Goal: Information Seeking & Learning: Learn about a topic

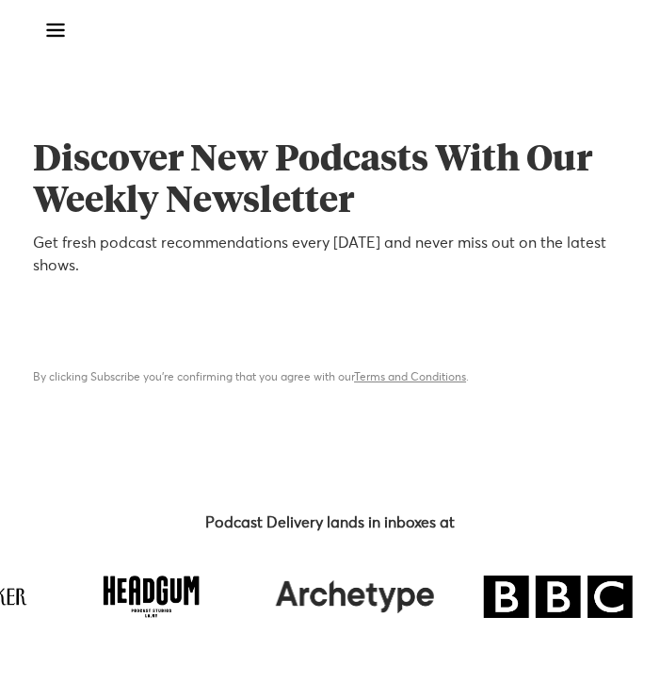
click at [56, 26] on div "menu" at bounding box center [55, 30] width 45 height 45
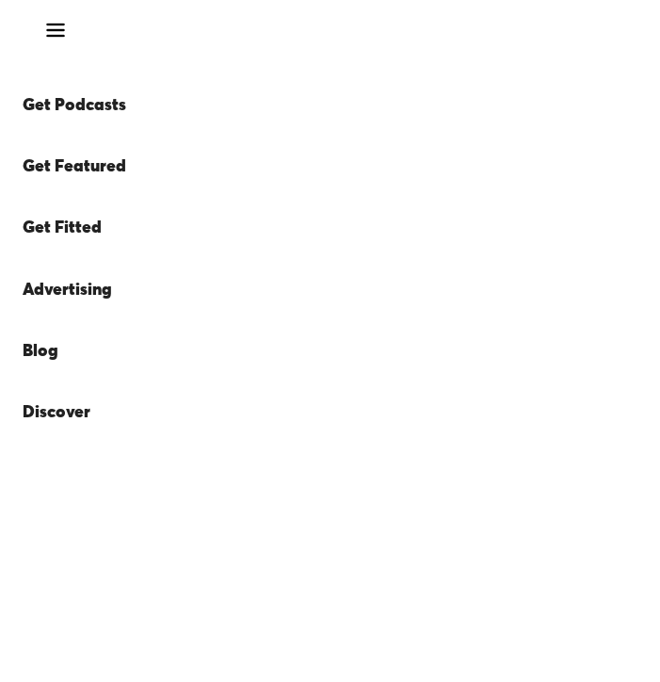
click at [54, 100] on link "Get Podcasts" at bounding box center [301, 105] width 594 height 61
click at [85, 166] on link "Get Featured" at bounding box center [301, 167] width 594 height 61
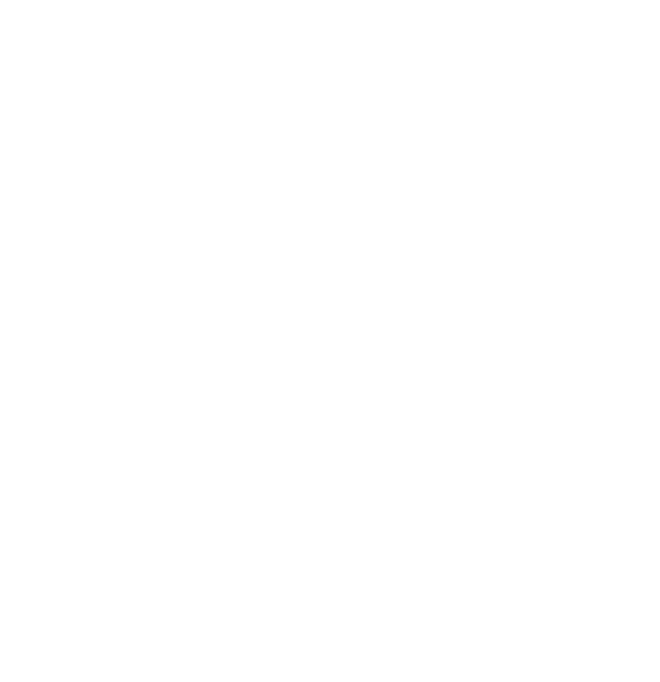
click at [52, 33] on div "menu" at bounding box center [55, 30] width 45 height 45
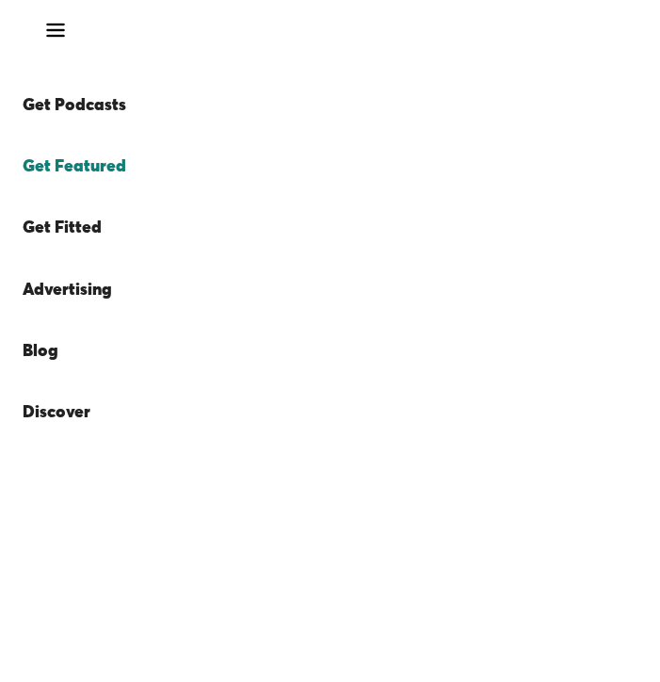
click at [52, 33] on div "menu" at bounding box center [55, 30] width 45 height 45
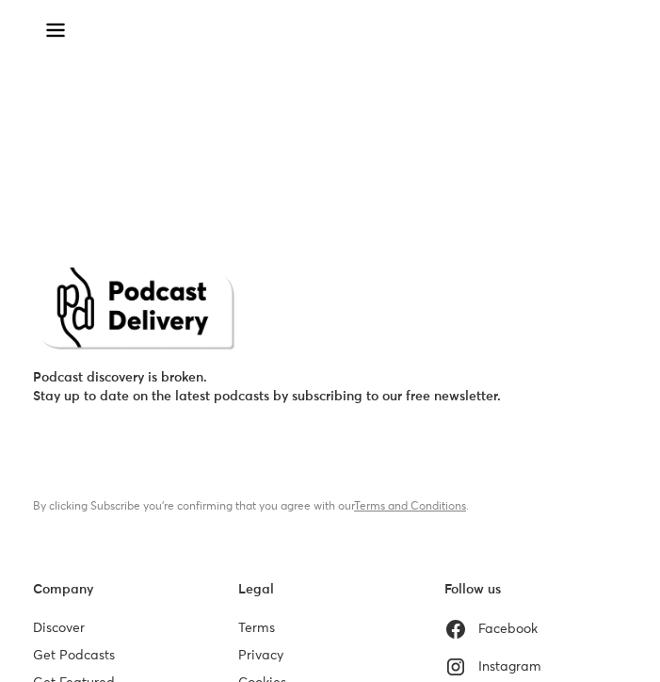
scroll to position [763, 0]
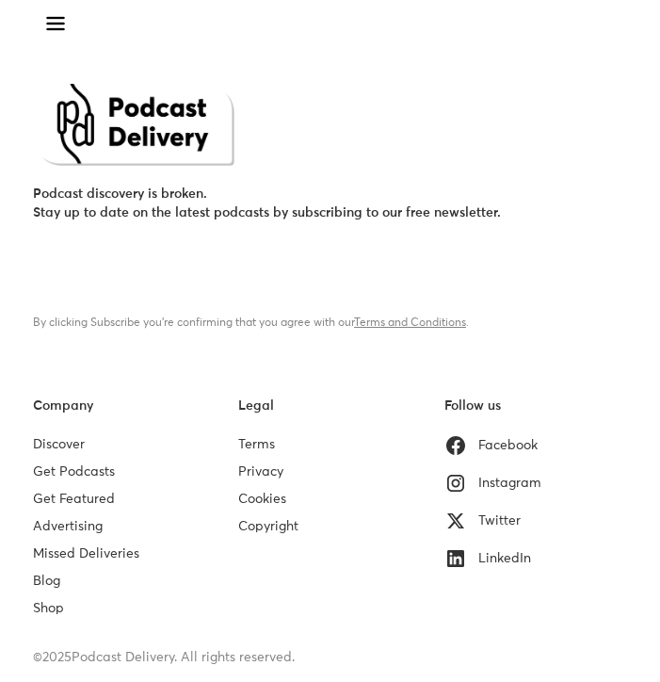
click at [82, 550] on link "Missed Deliveries" at bounding box center [86, 553] width 106 height 13
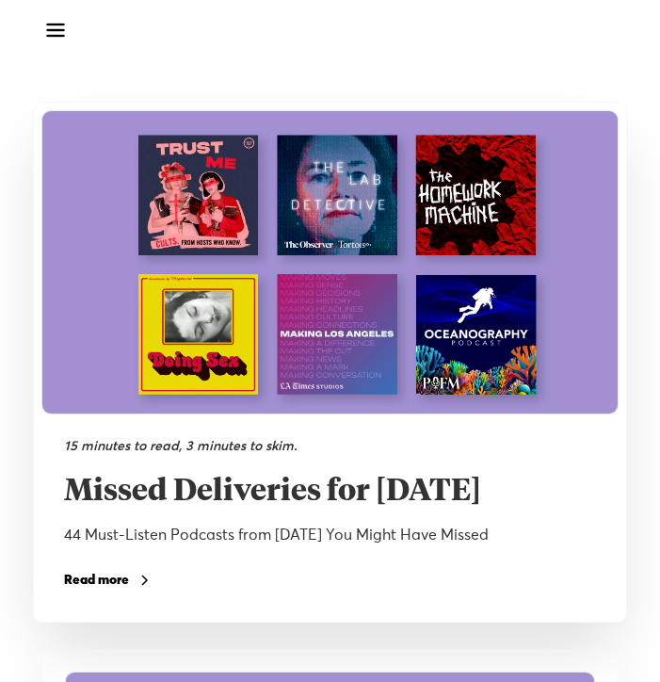
scroll to position [200, 0]
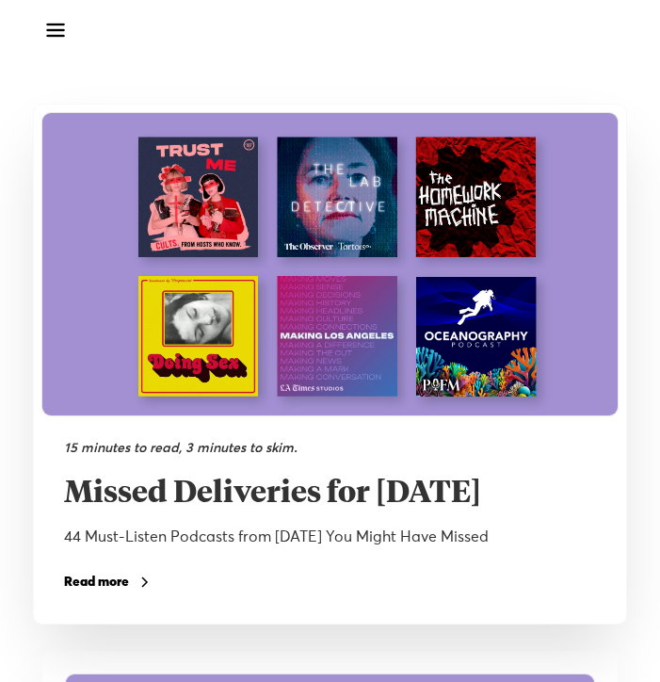
click at [85, 582] on div "Read more" at bounding box center [96, 581] width 65 height 13
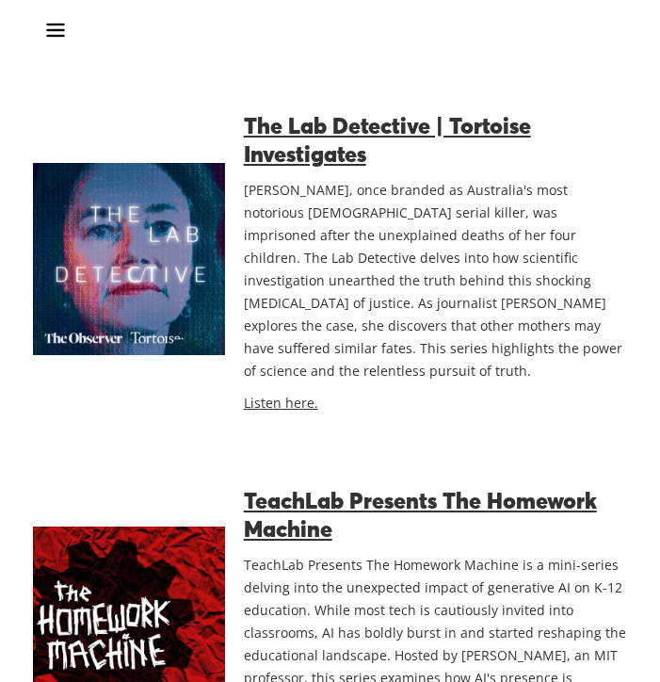
scroll to position [1156, 0]
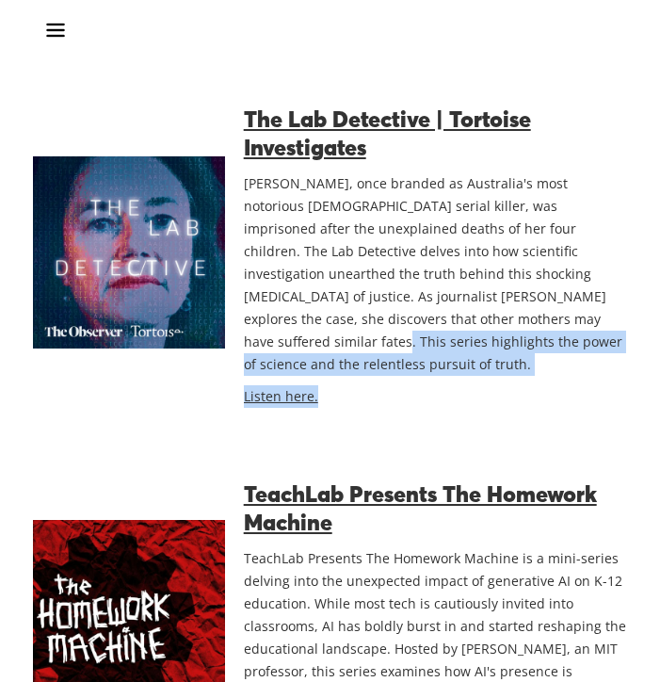
drag, startPoint x: 420, startPoint y: 286, endPoint x: 566, endPoint y: 347, distance: 158.3
click at [566, 347] on div "The Lab Detective | Tortoise Investigates [PERSON_NAME], once branded as Austra…" at bounding box center [426, 253] width 402 height 330
click at [566, 385] on p "Listen here." at bounding box center [435, 396] width 383 height 23
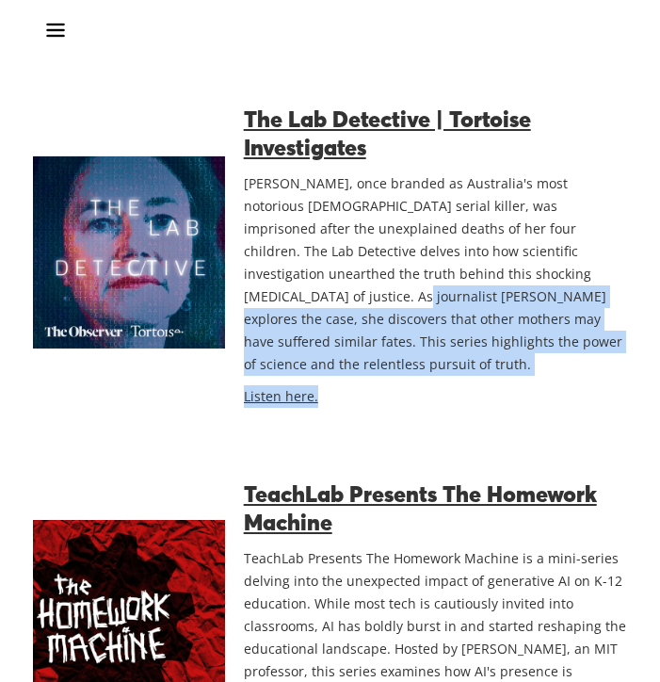
drag, startPoint x: 566, startPoint y: 347, endPoint x: 521, endPoint y: 250, distance: 107.9
click at [521, 254] on div "The Lab Detective | Tortoise Investigates [PERSON_NAME], once branded as Austra…" at bounding box center [426, 253] width 402 height 330
click at [521, 248] on p "[PERSON_NAME], once branded as Australia's most notorious [DEMOGRAPHIC_DATA] se…" at bounding box center [435, 273] width 383 height 203
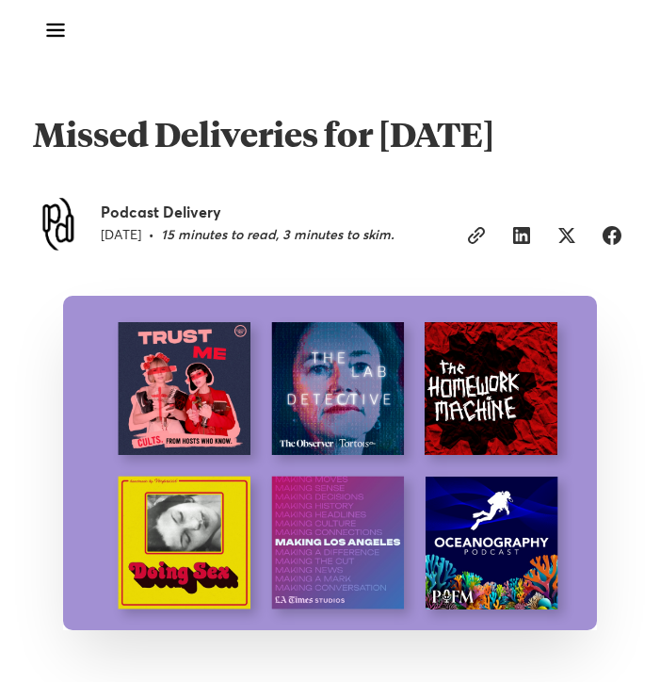
scroll to position [0, 0]
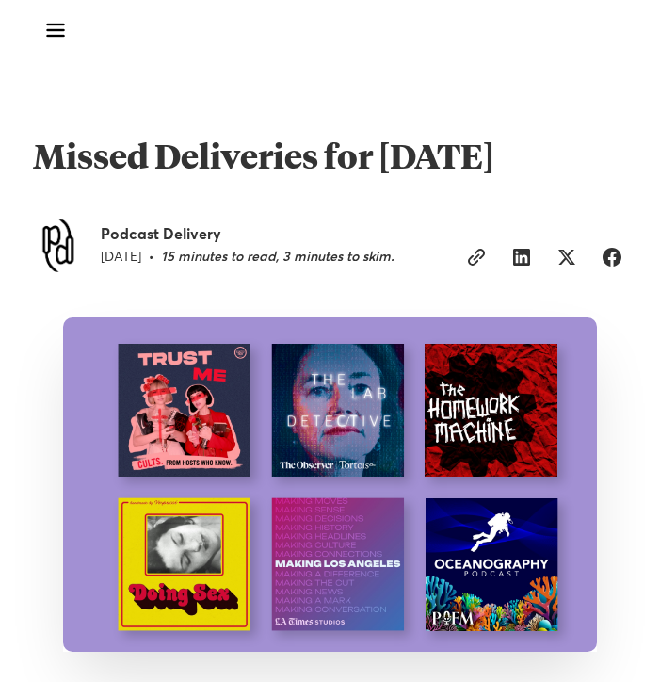
click at [56, 41] on div "menu" at bounding box center [55, 30] width 45 height 45
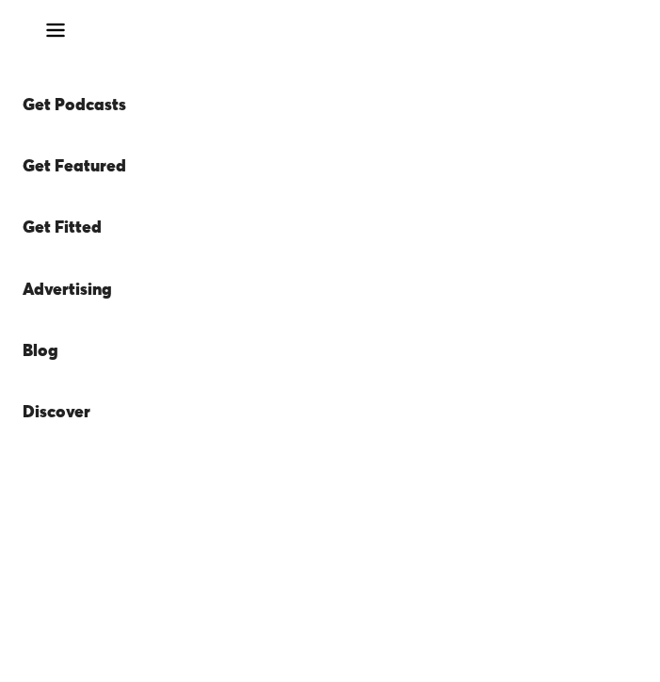
click at [86, 234] on link "Get Fitted" at bounding box center [301, 228] width 594 height 61
